Goal: Download file/media

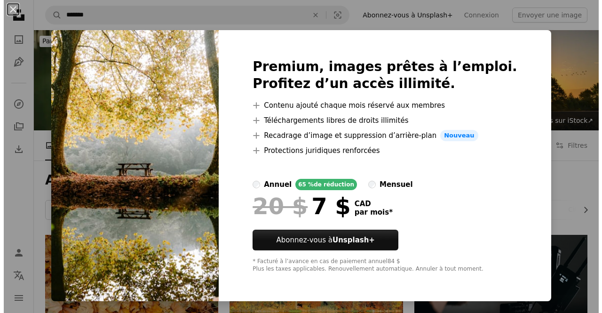
scroll to position [705, 0]
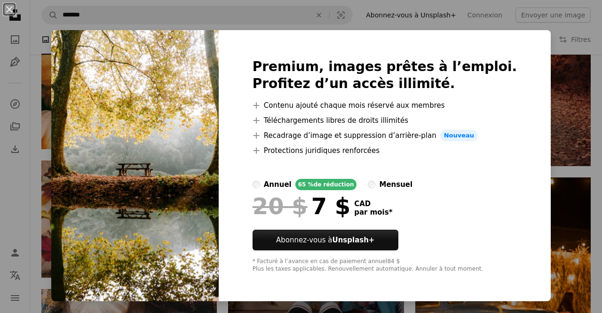
click at [536, 47] on div "An X shape Premium, images prêtes à l’emploi. Profitez d’un accès illimité. A p…" at bounding box center [301, 156] width 602 height 313
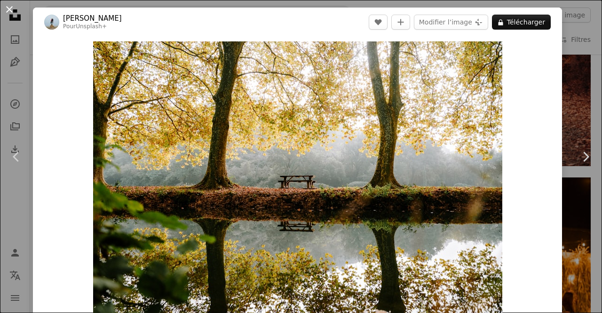
click at [5, 8] on button "An X shape" at bounding box center [9, 9] width 11 height 11
